Goal: Find specific page/section: Find specific page/section

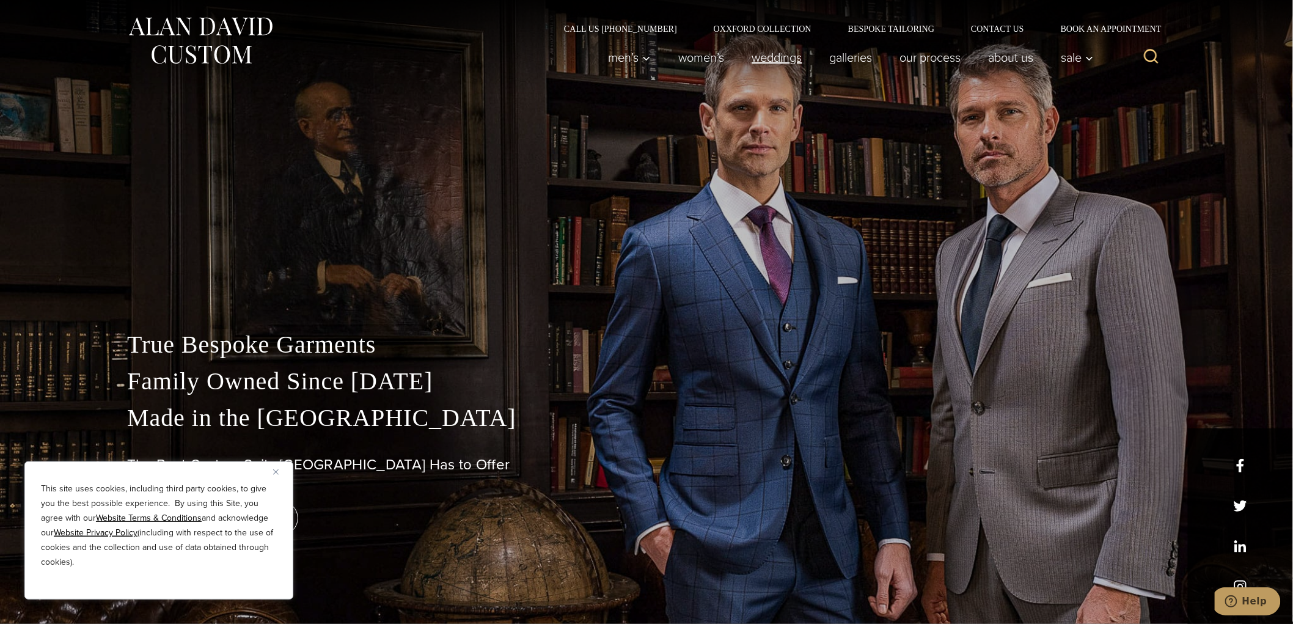
click at [787, 60] on link "weddings" at bounding box center [777, 57] width 78 height 24
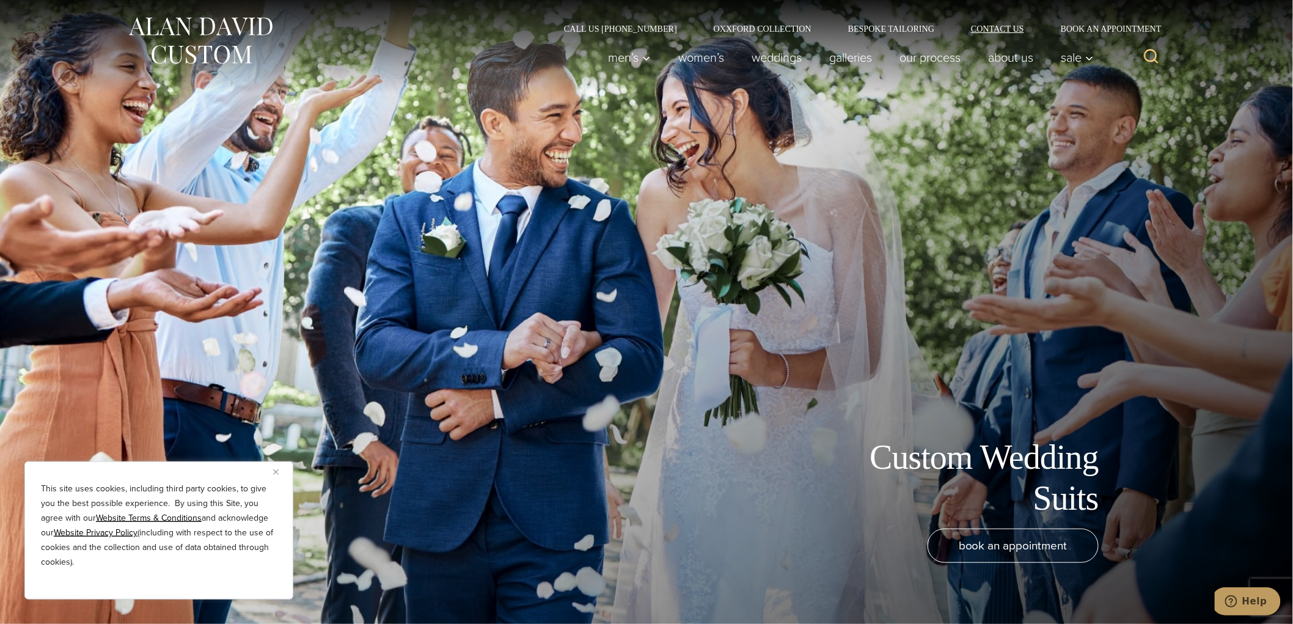
click at [1003, 27] on link "Contact Us" at bounding box center [997, 28] width 90 height 9
